Goal: Task Accomplishment & Management: Manage account settings

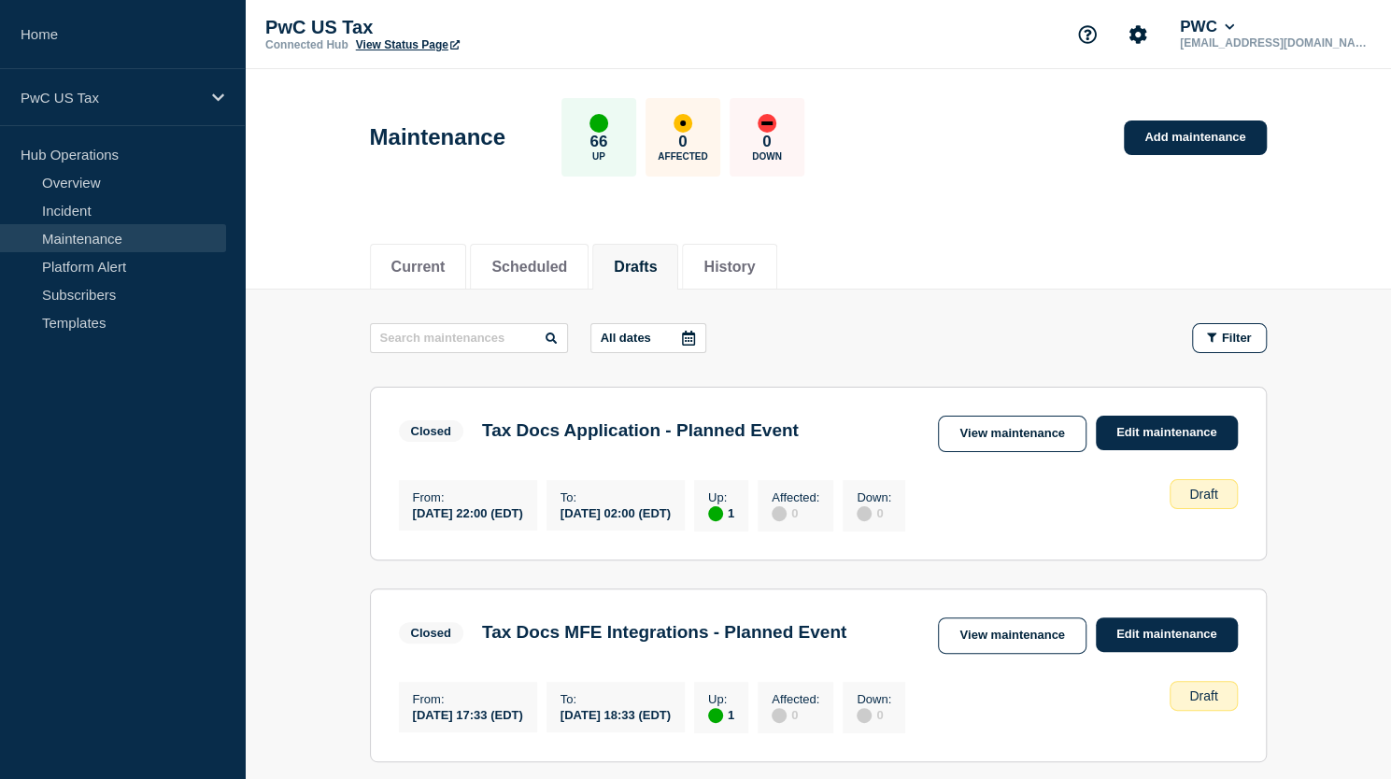
click at [642, 269] on button "Drafts" at bounding box center [635, 267] width 43 height 17
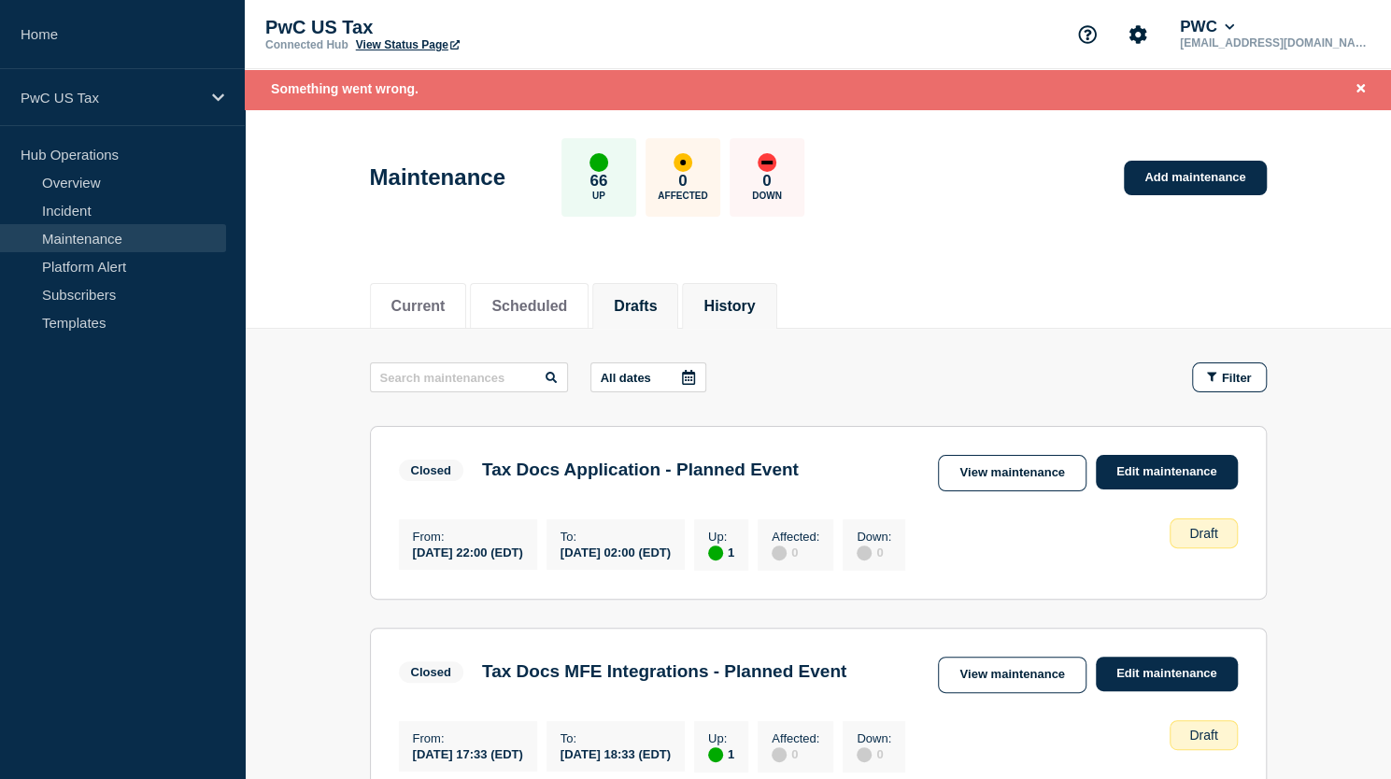
click at [755, 302] on button "History" at bounding box center [729, 306] width 51 height 17
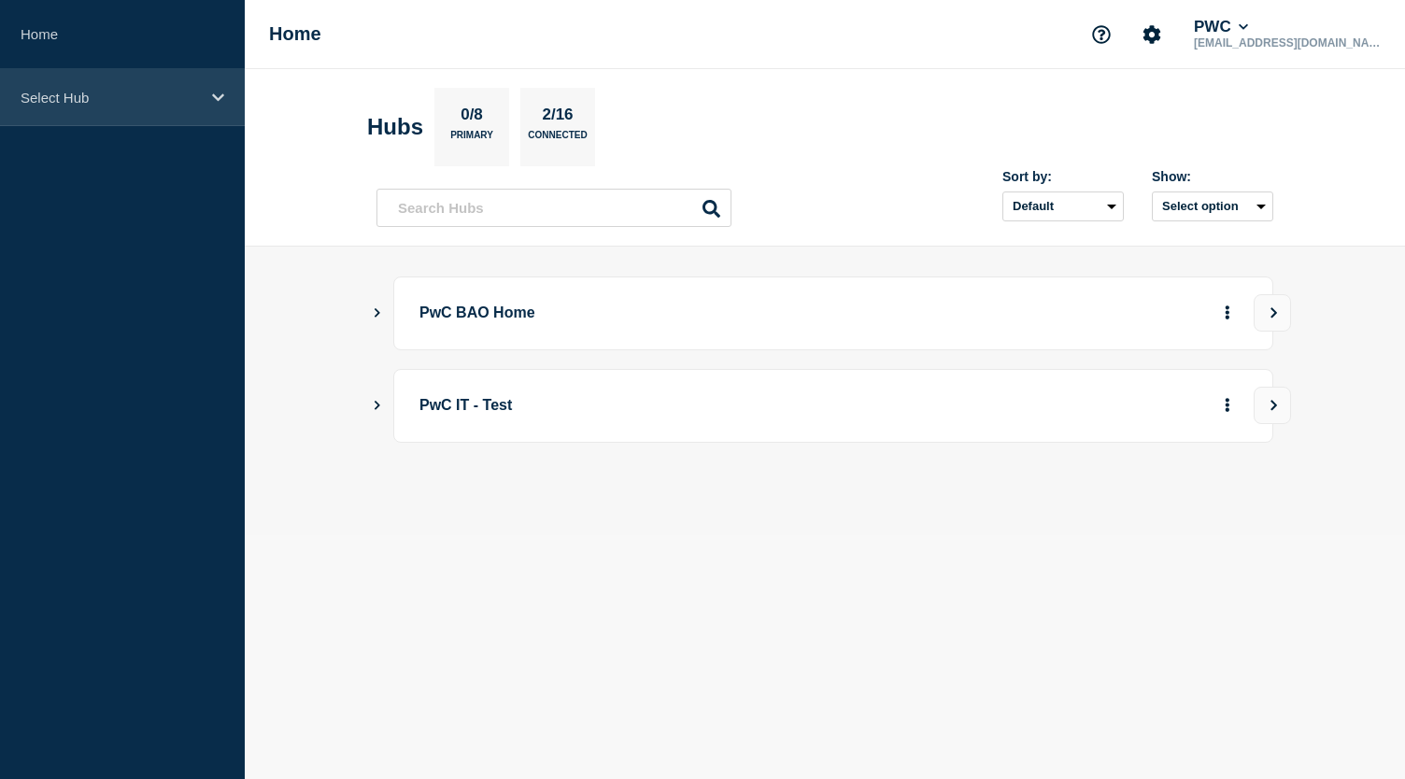
click at [68, 104] on p "Select Hub" at bounding box center [110, 98] width 179 height 16
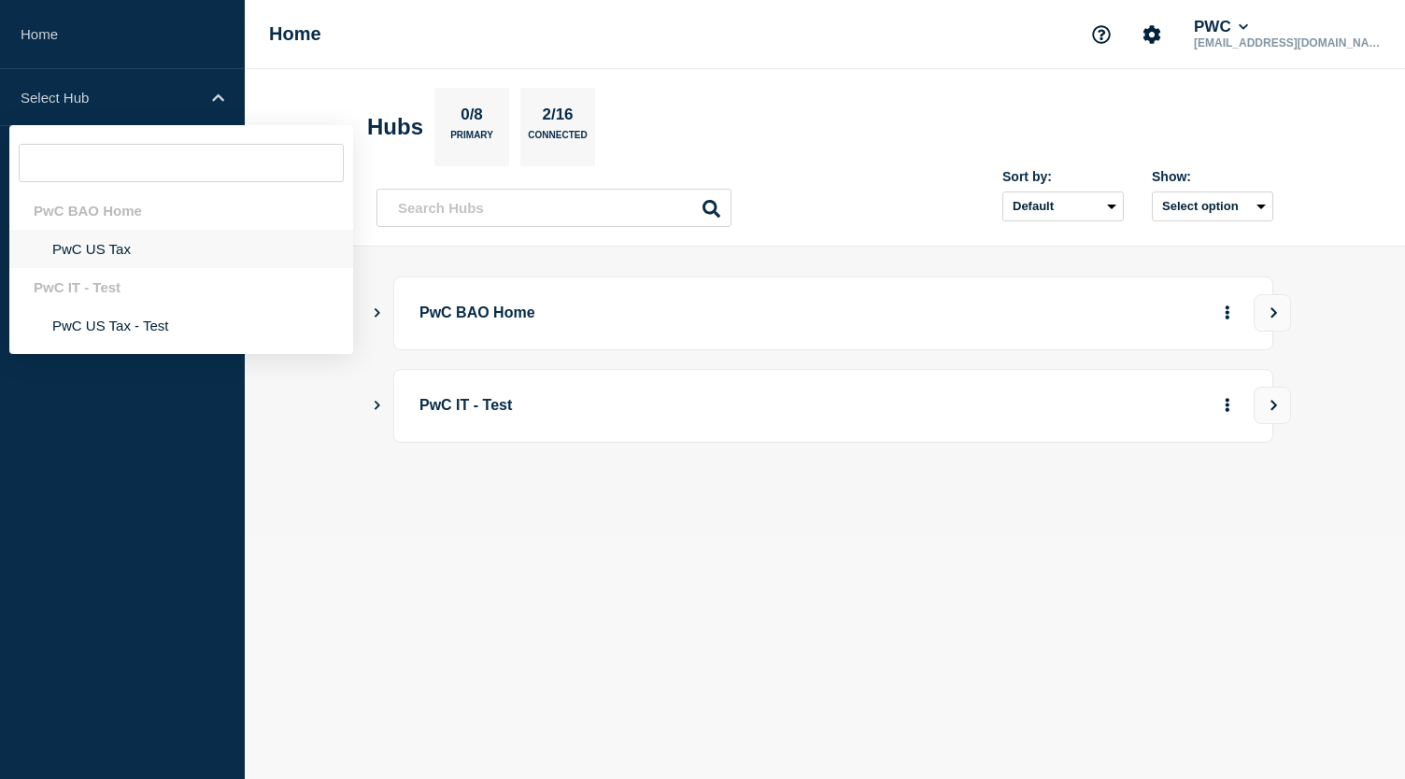
click at [112, 253] on li "PwC US Tax" at bounding box center [181, 249] width 344 height 38
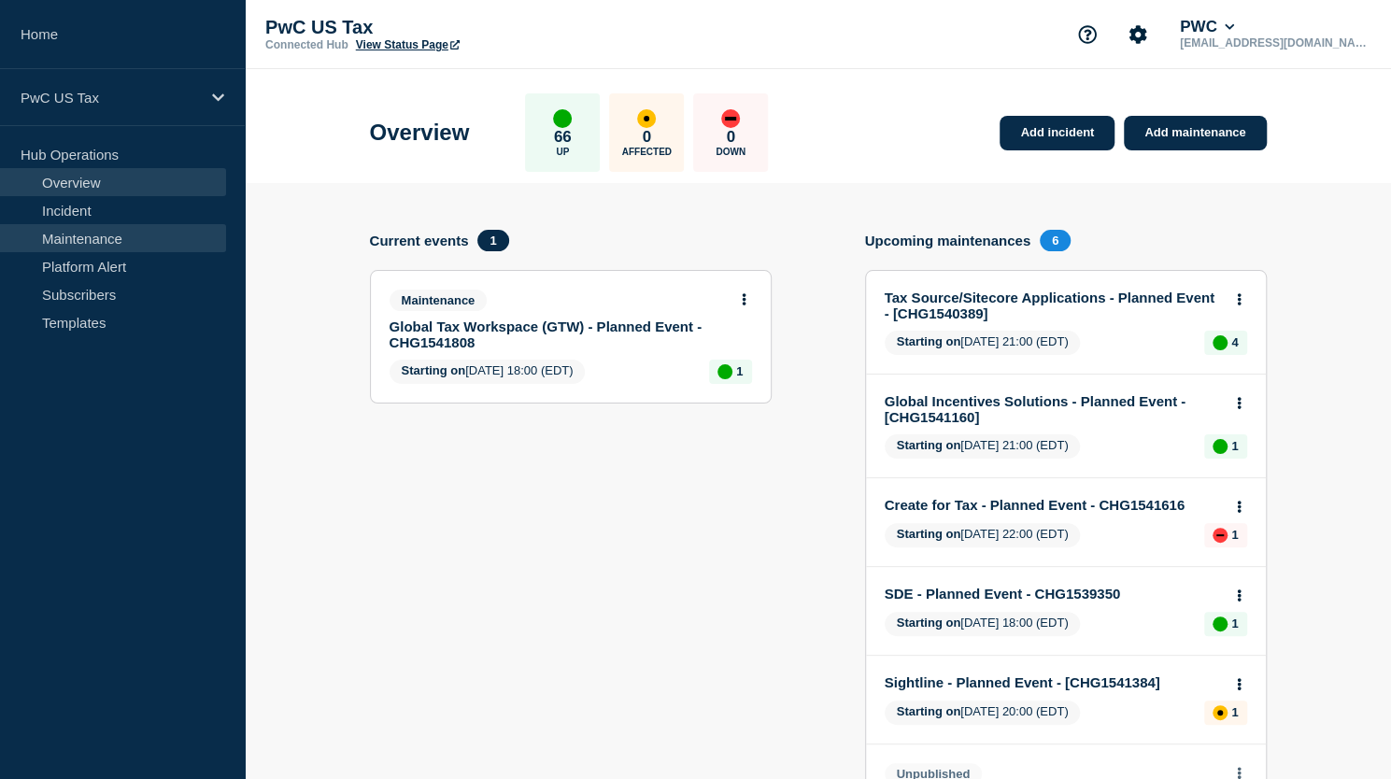
click at [38, 230] on link "Maintenance" at bounding box center [113, 238] width 226 height 28
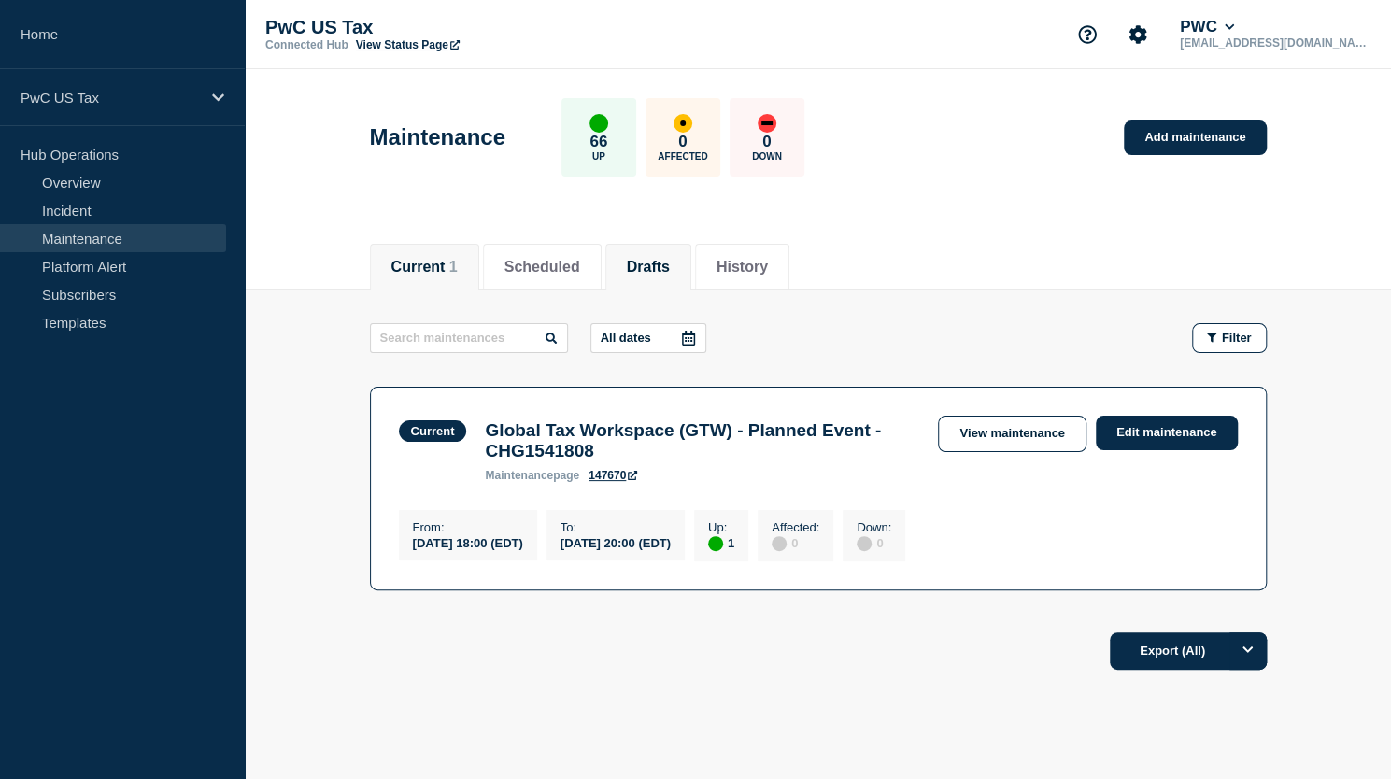
click at [673, 276] on li "Drafts" at bounding box center [649, 267] width 86 height 46
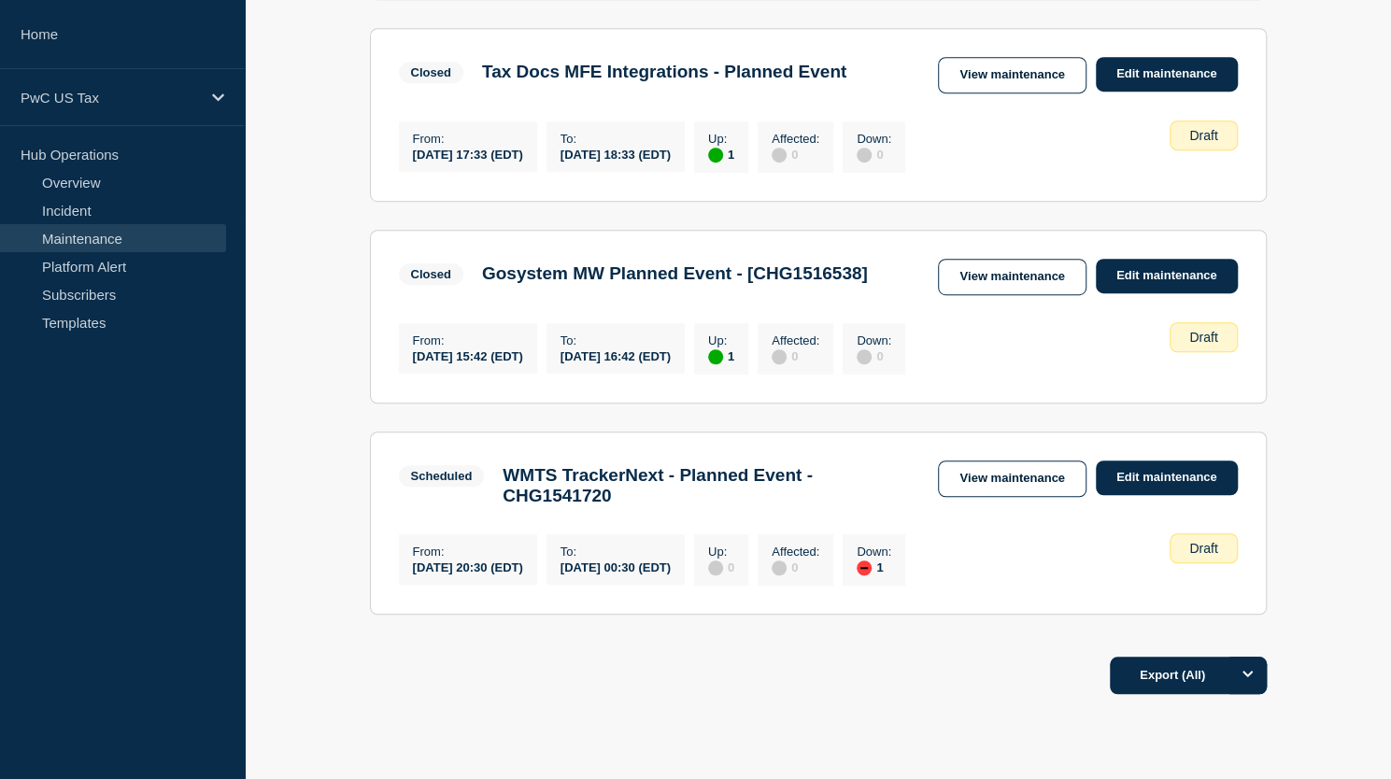
scroll to position [677, 0]
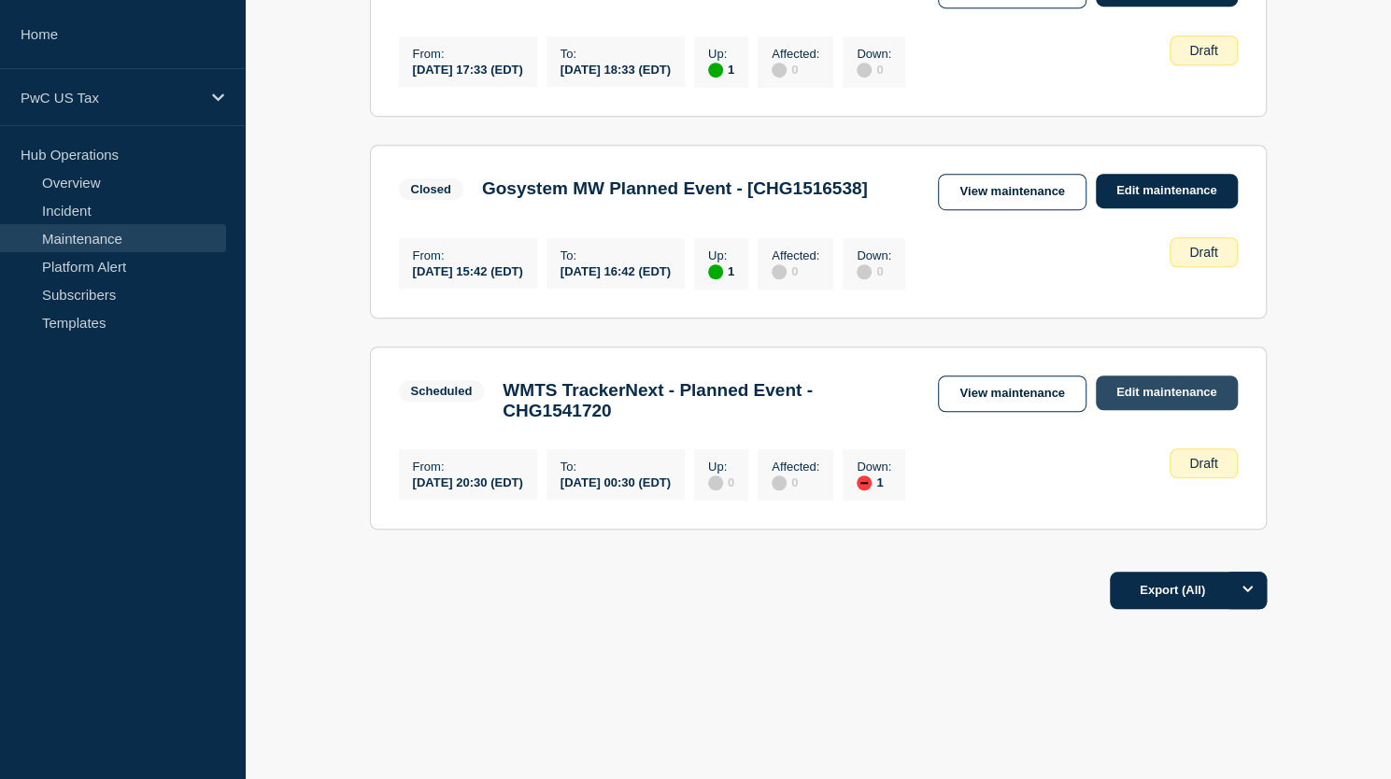
click at [1131, 391] on link "Edit maintenance" at bounding box center [1167, 393] width 142 height 35
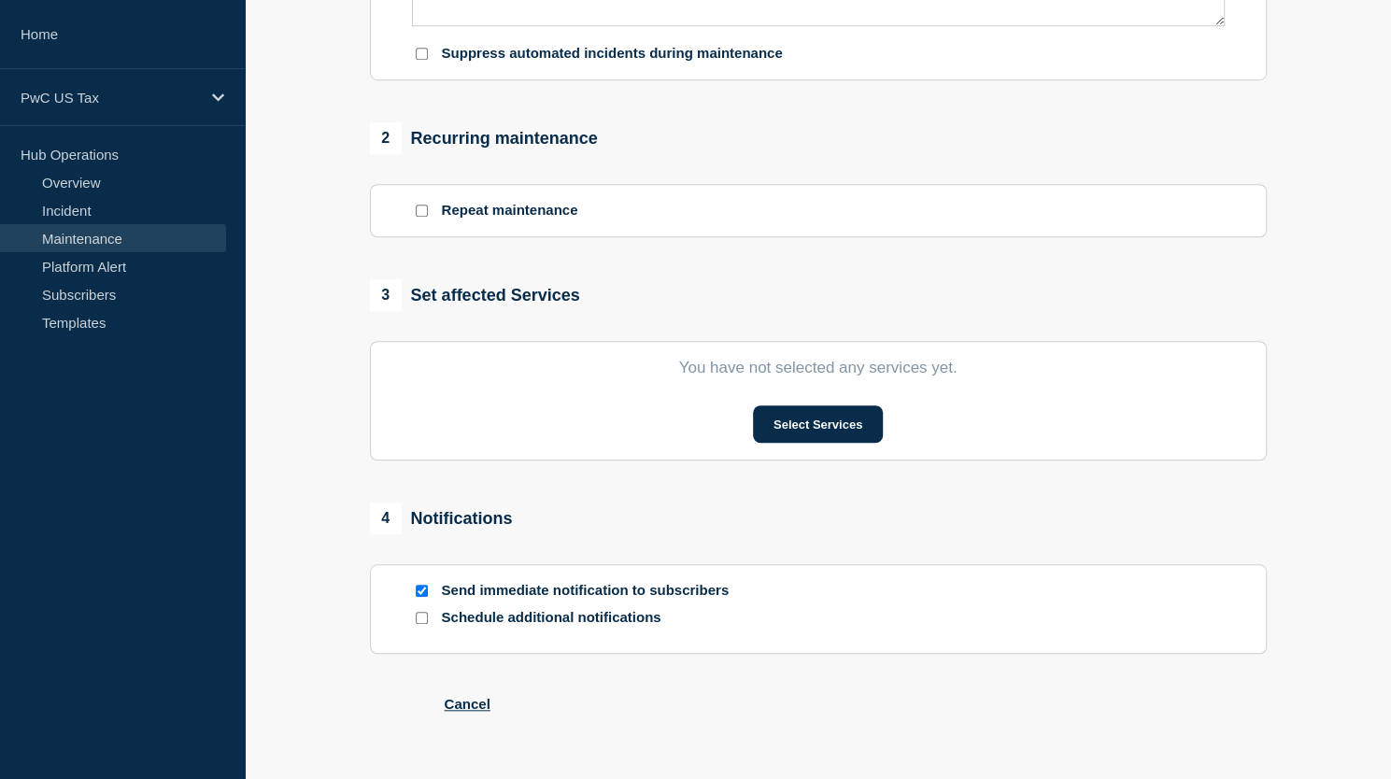
type input "WMTS TrackerNext - Planned Event - CHG1541720"
type input "20:30"
type input "[DATE]"
type input "00:30"
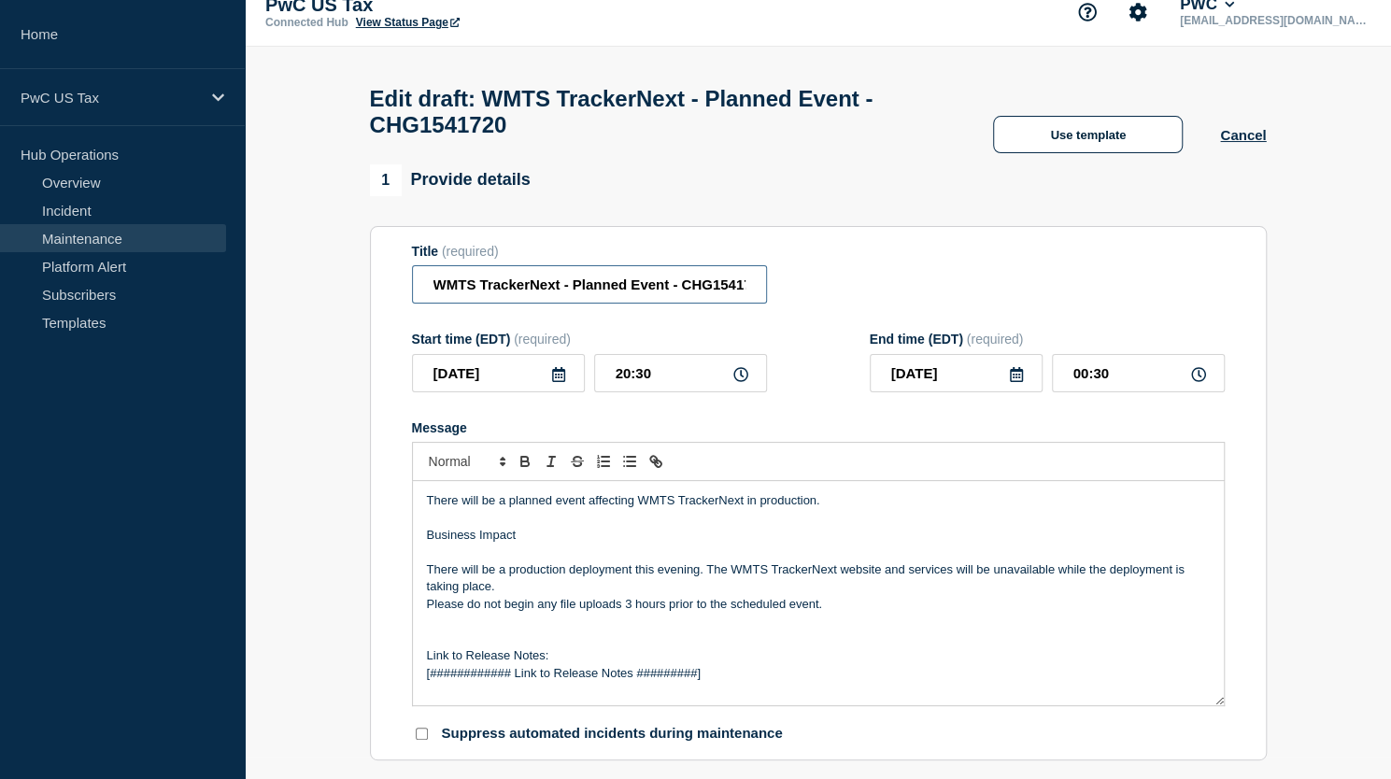
scroll to position [0, 21]
drag, startPoint x: 720, startPoint y: 292, endPoint x: 802, endPoint y: 302, distance: 81.8
click at [802, 302] on div "Title (required) WMTS TrackerNext - Planned Event - CHG1541720" at bounding box center [818, 274] width 813 height 61
click at [837, 292] on div "Title (required) WMTS TrackerNext - Planned Event - CHG1541720" at bounding box center [818, 274] width 813 height 61
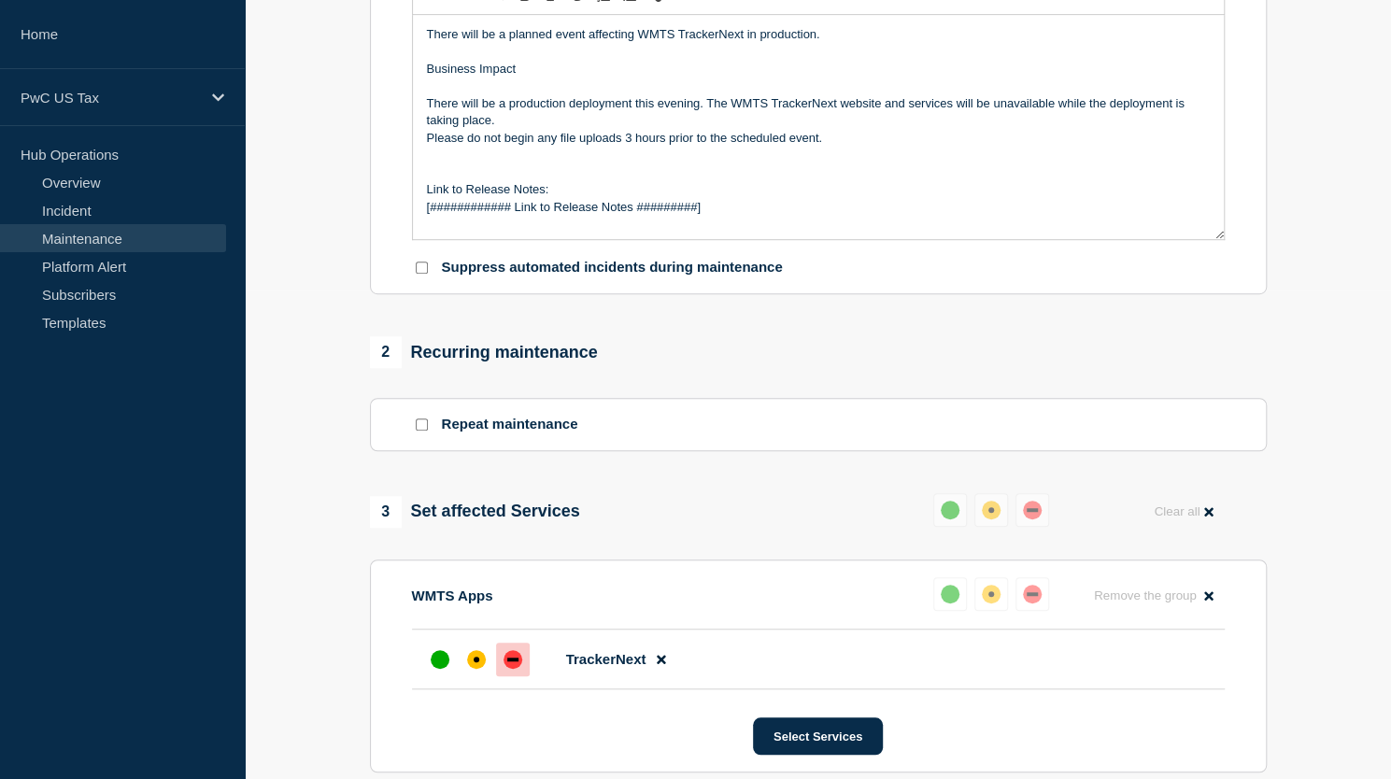
scroll to position [325, 0]
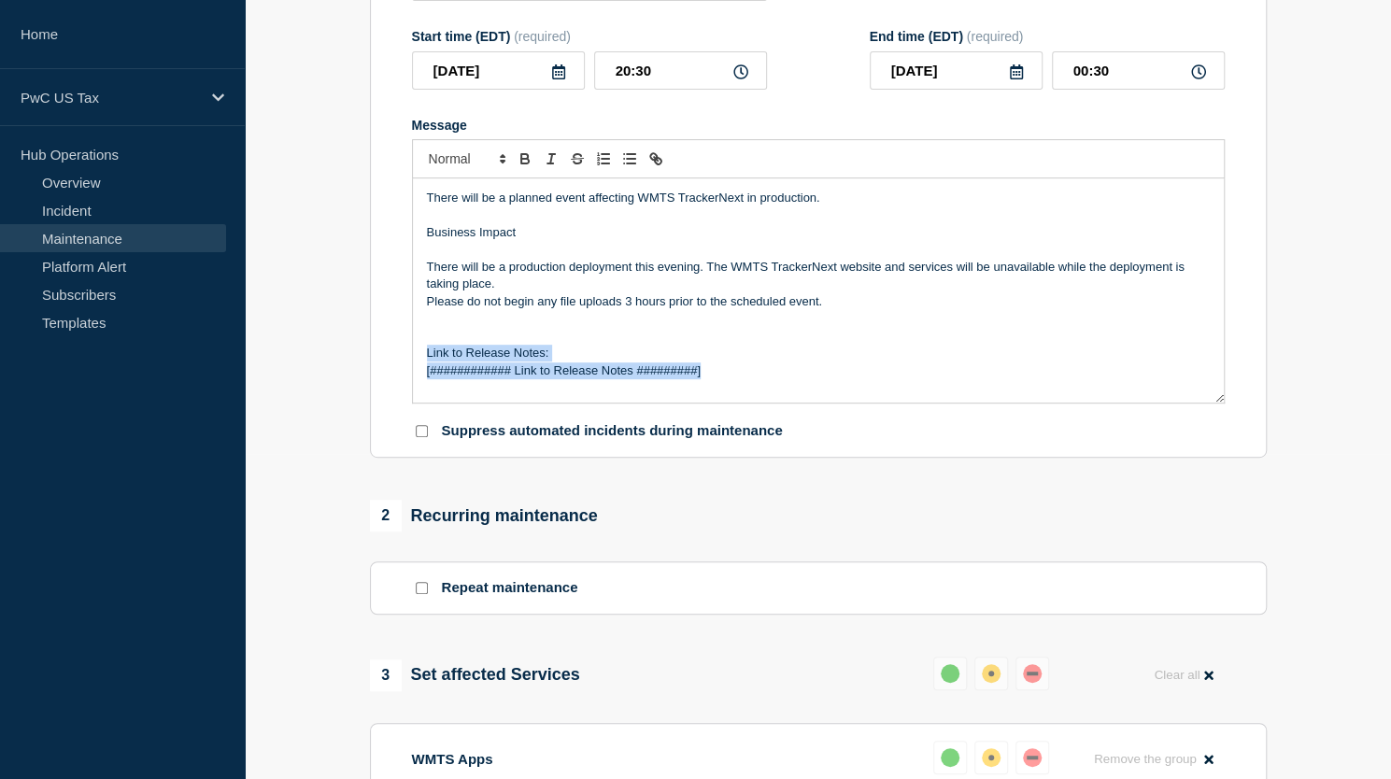
drag, startPoint x: 714, startPoint y: 385, endPoint x: 392, endPoint y: 366, distance: 322.9
click at [392, 366] on section "Title (required) WMTS TrackerNext - Planned Event - CHG1541720 Start time (EDT)…" at bounding box center [818, 190] width 897 height 535
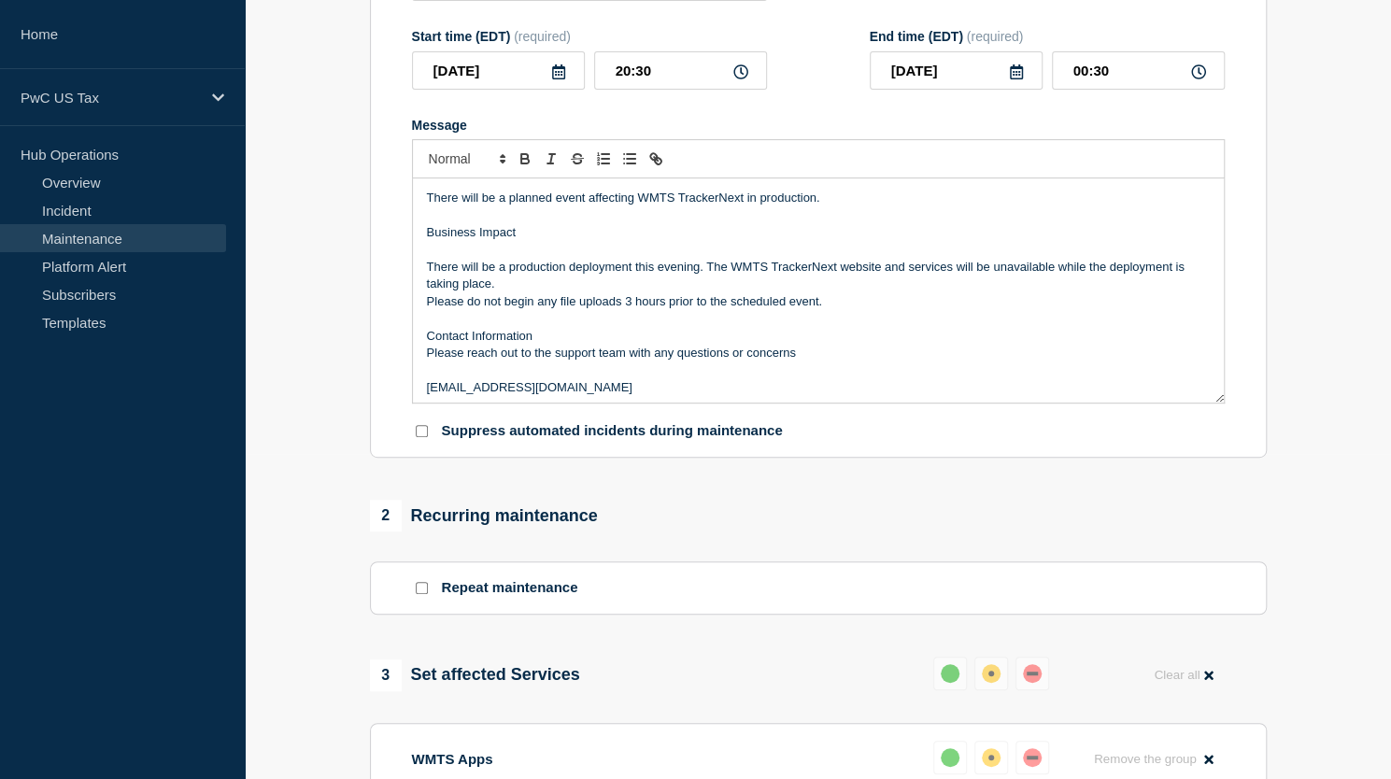
scroll to position [792, 0]
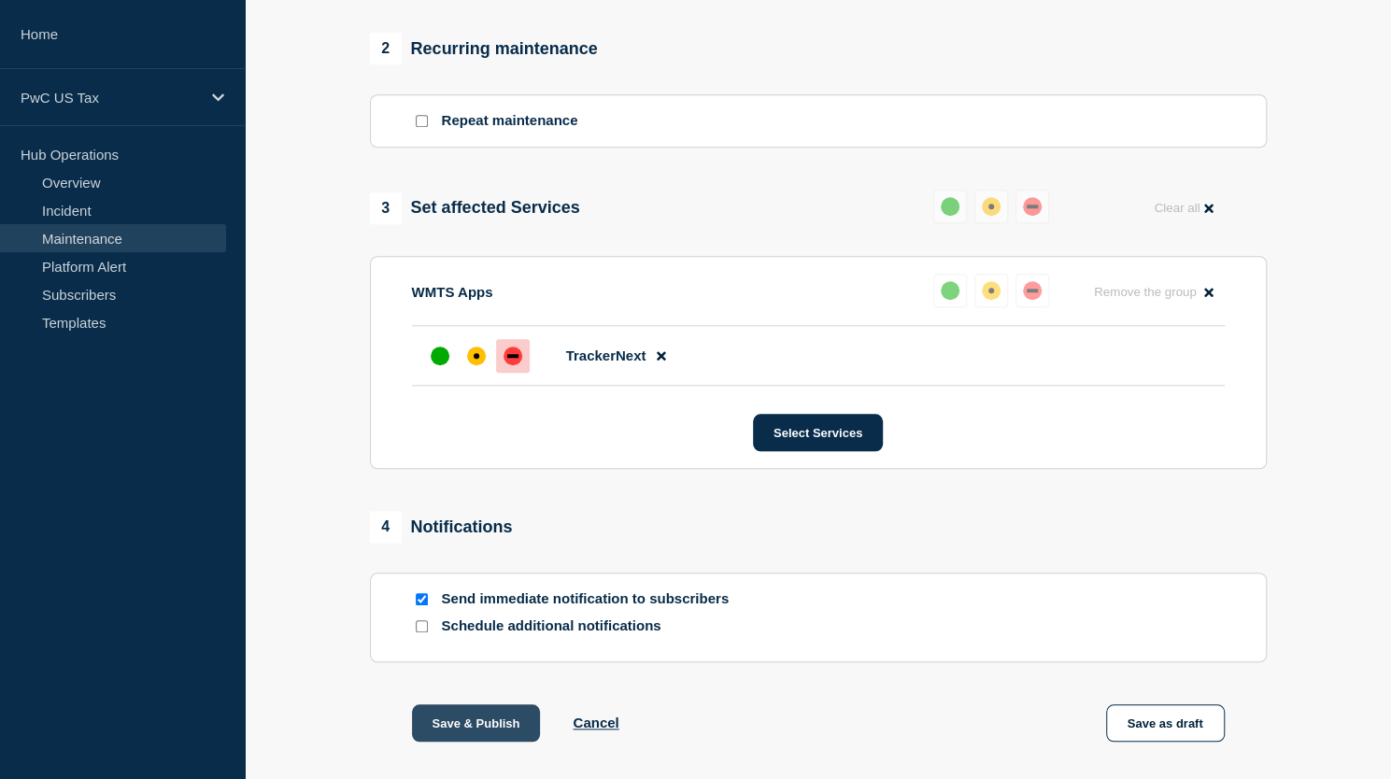
click at [484, 729] on button "Save & Publish" at bounding box center [476, 723] width 129 height 37
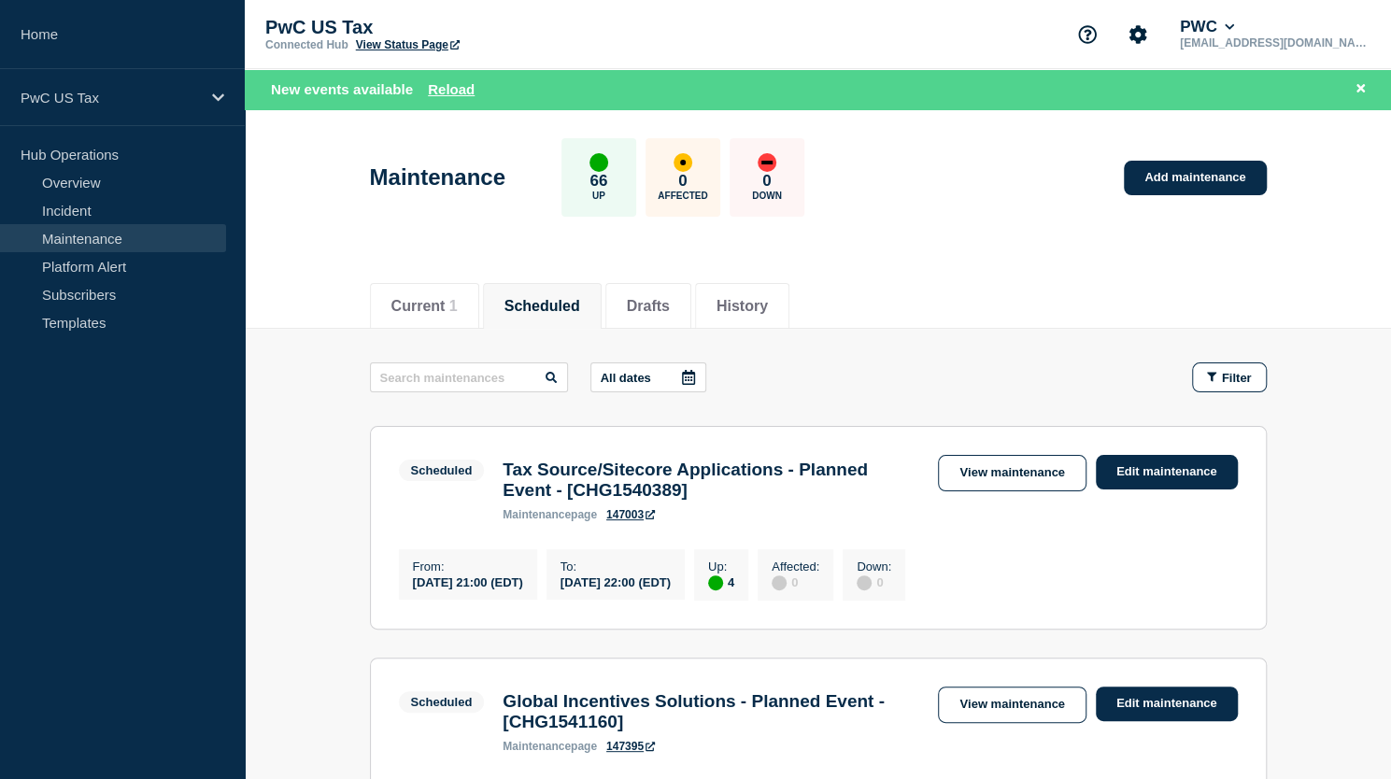
click at [555, 319] on li "Scheduled" at bounding box center [542, 306] width 119 height 46
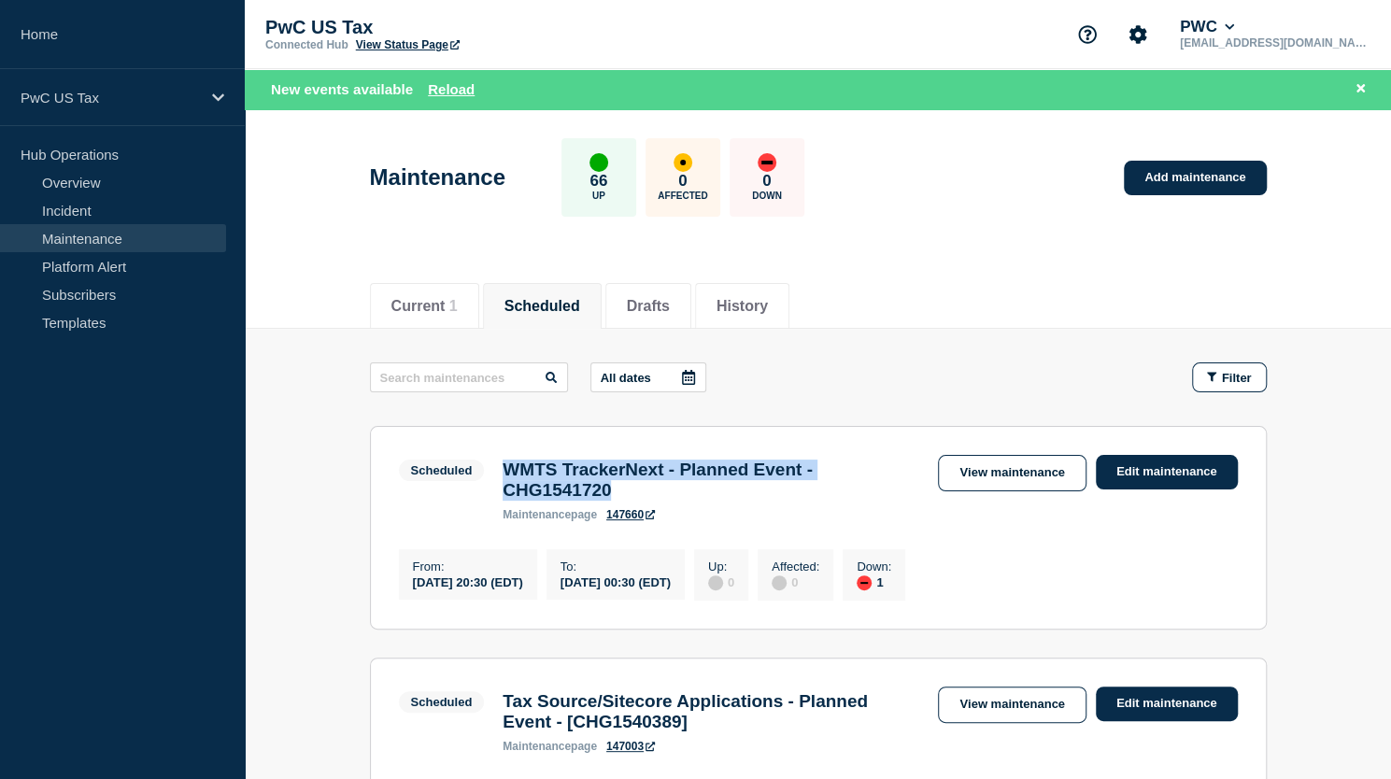
drag, startPoint x: 642, startPoint y: 496, endPoint x: 501, endPoint y: 475, distance: 142.7
click at [501, 476] on div "WMTS TrackerNext - Planned Event - CHG1541720 maintenance page 147660" at bounding box center [710, 491] width 435 height 62
copy h3 "WMTS TrackerNext - Planned Event - CHG1541720"
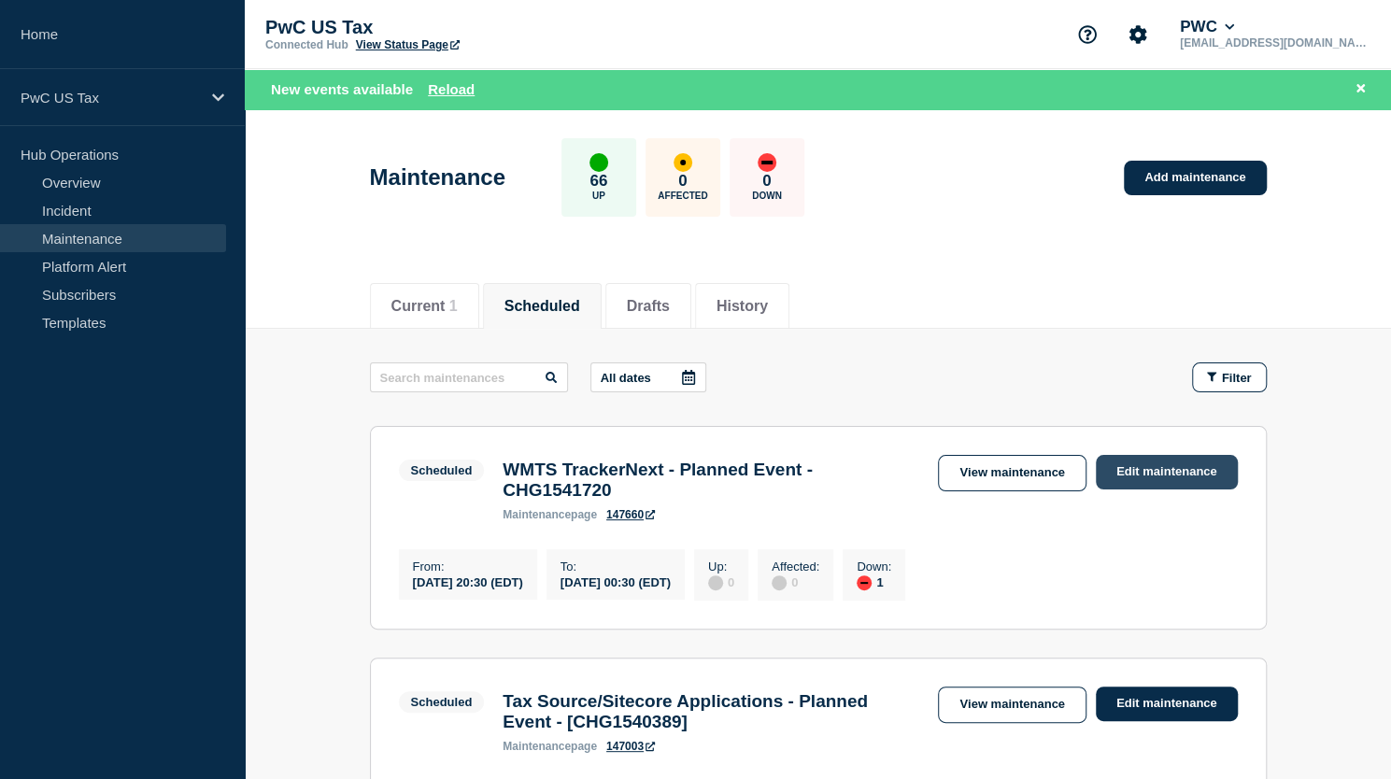
click at [1182, 477] on link "Edit maintenance" at bounding box center [1167, 472] width 142 height 35
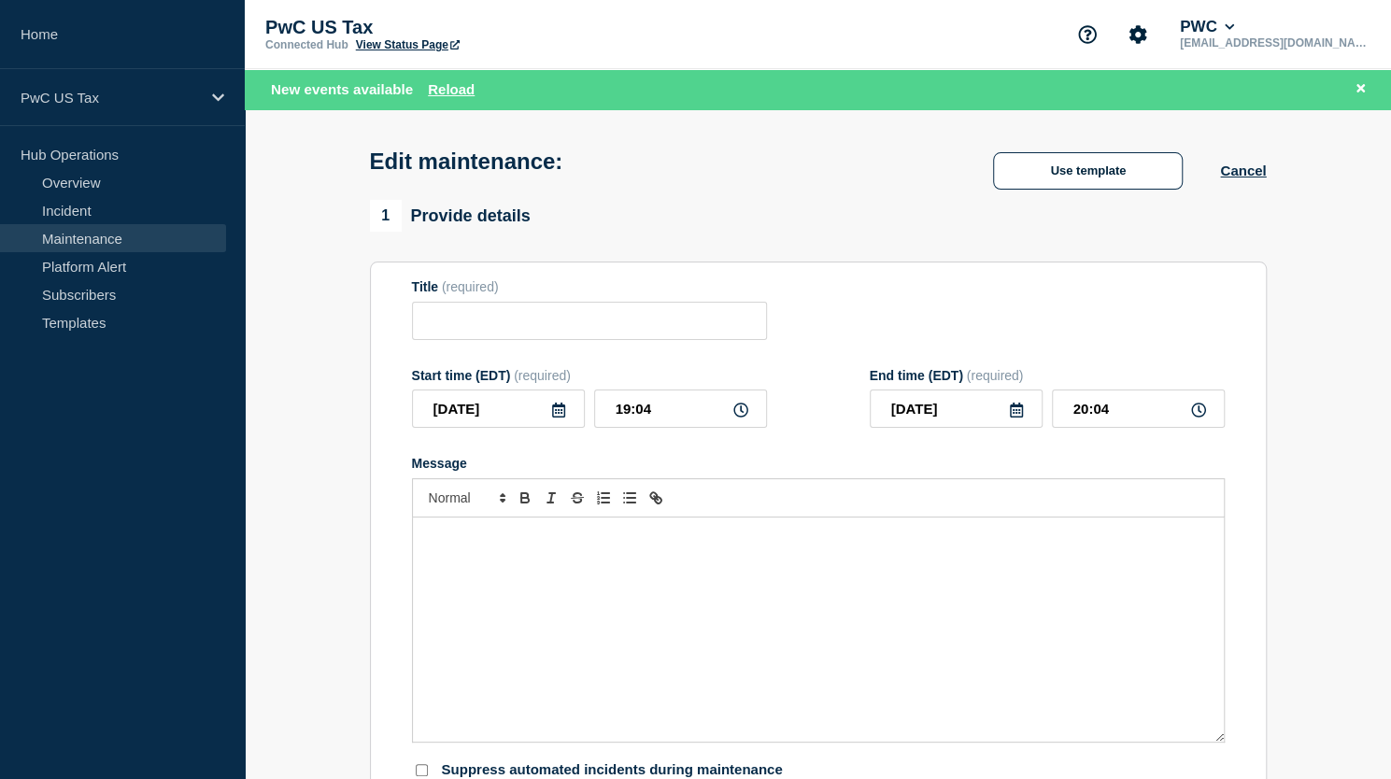
type input "WMTS TrackerNext - Planned Event - CHG1541720"
type input "20:30"
type input "[DATE]"
type input "00:30"
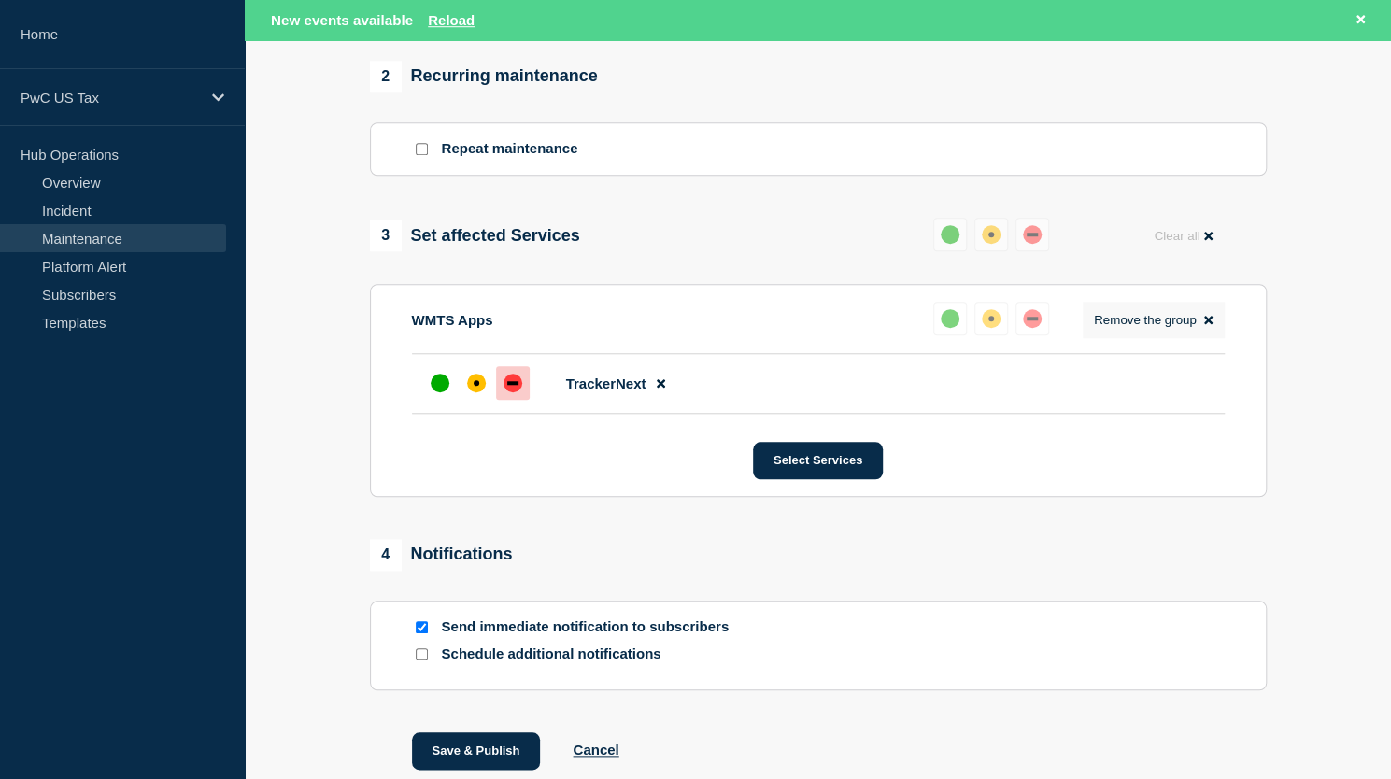
scroll to position [925, 0]
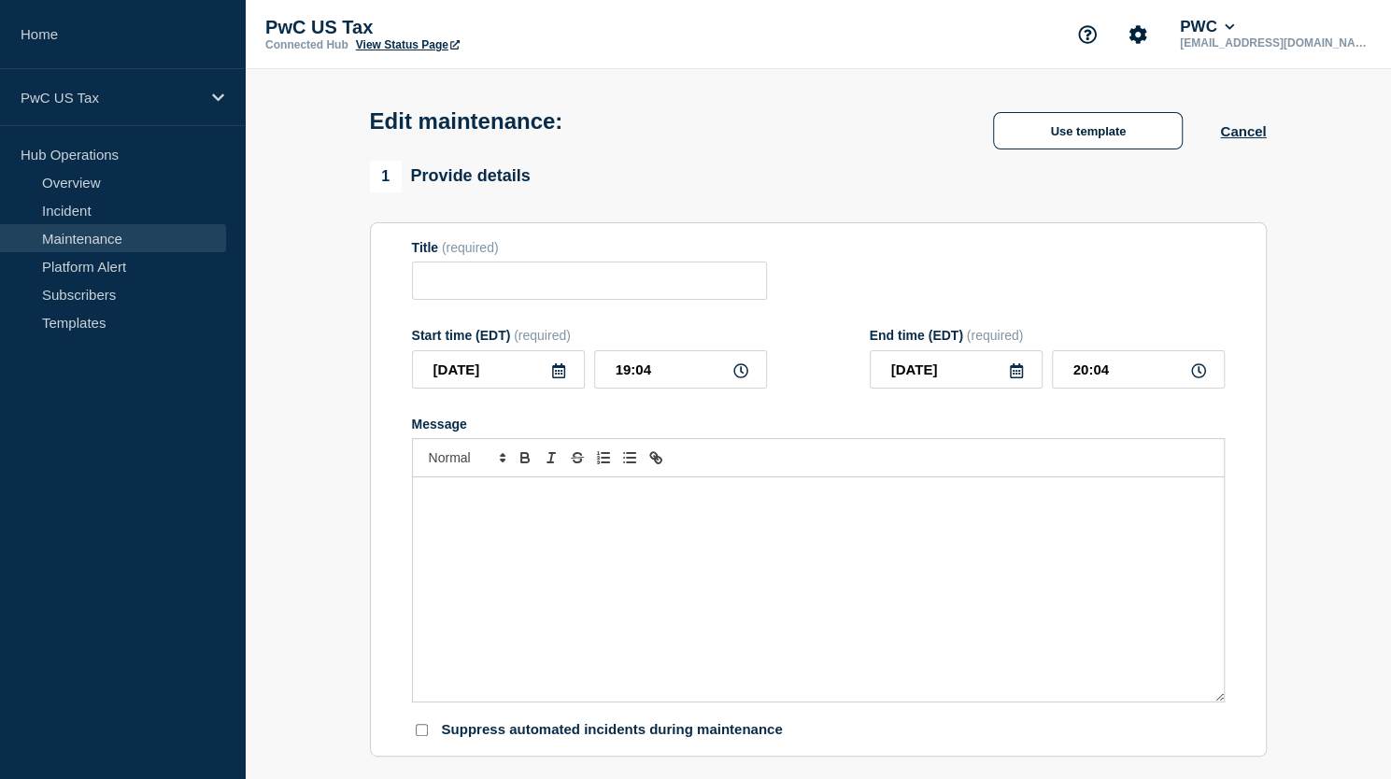
type input "WMTS TrackerNext - Planned Event - CHG1541720"
type input "20:30"
type input "[DATE]"
type input "00:30"
